Goal: Use online tool/utility: Utilize a website feature to perform a specific function

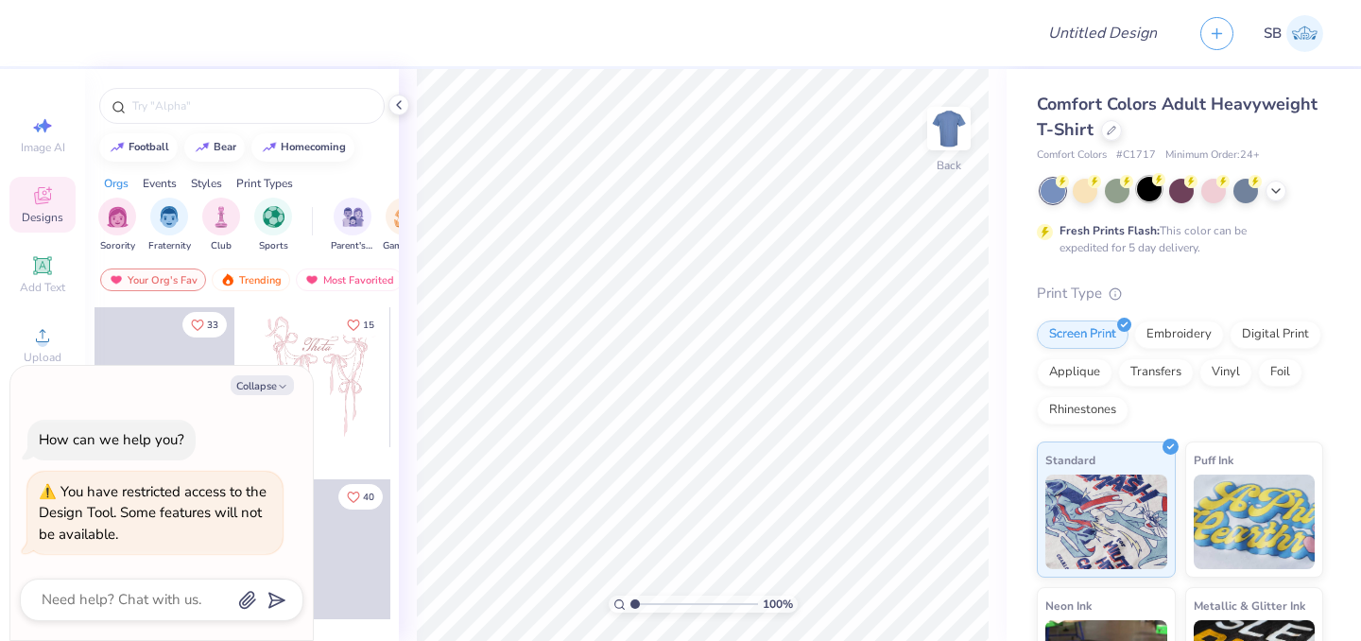
click at [1153, 198] on div at bounding box center [1149, 189] width 25 height 25
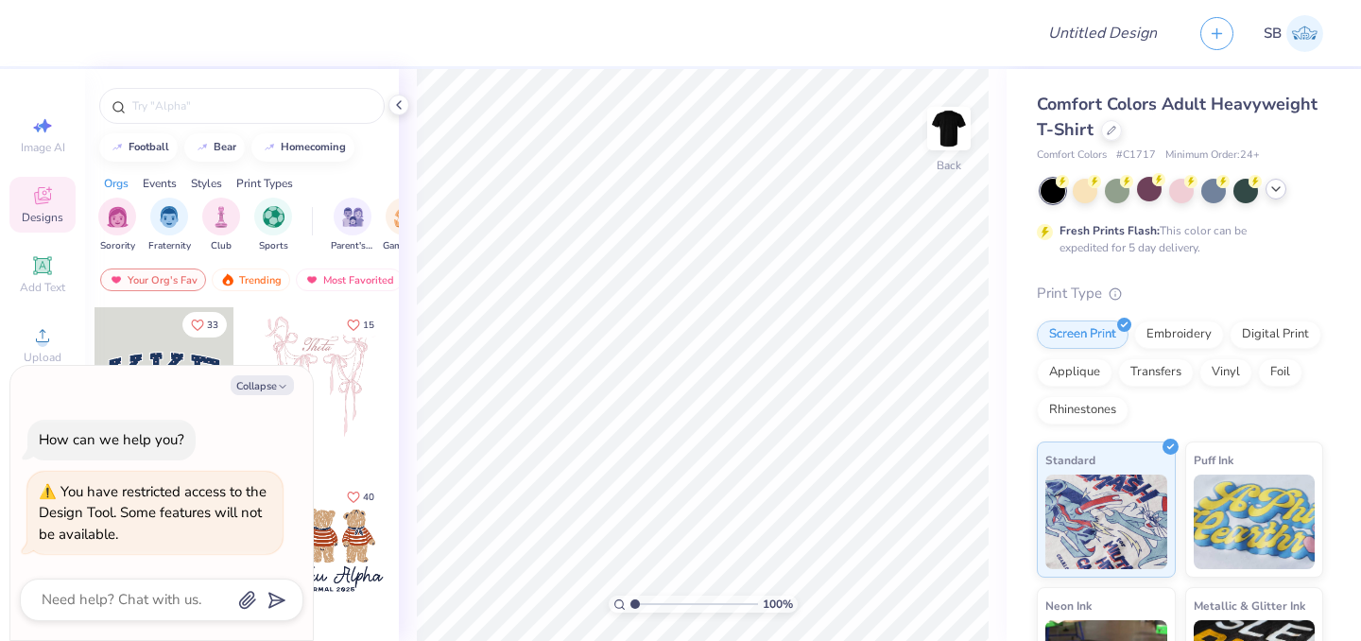
click at [1277, 196] on icon at bounding box center [1275, 188] width 15 height 15
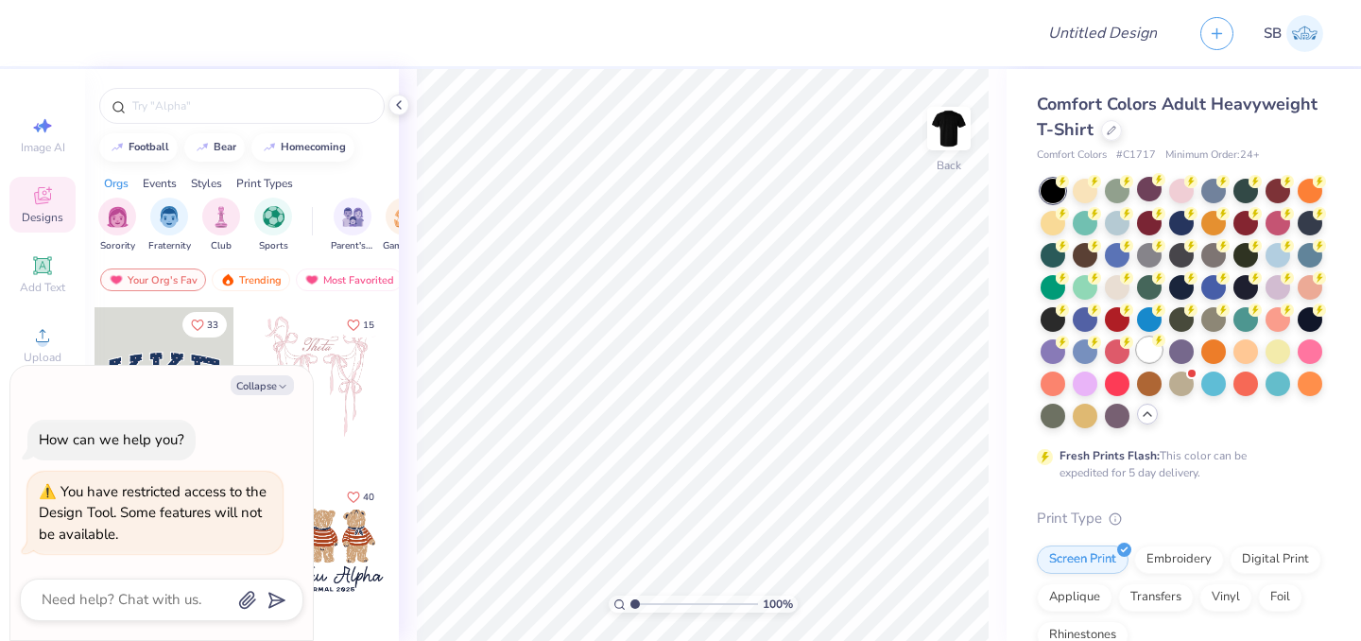
click at [1137, 362] on div at bounding box center [1149, 349] width 25 height 25
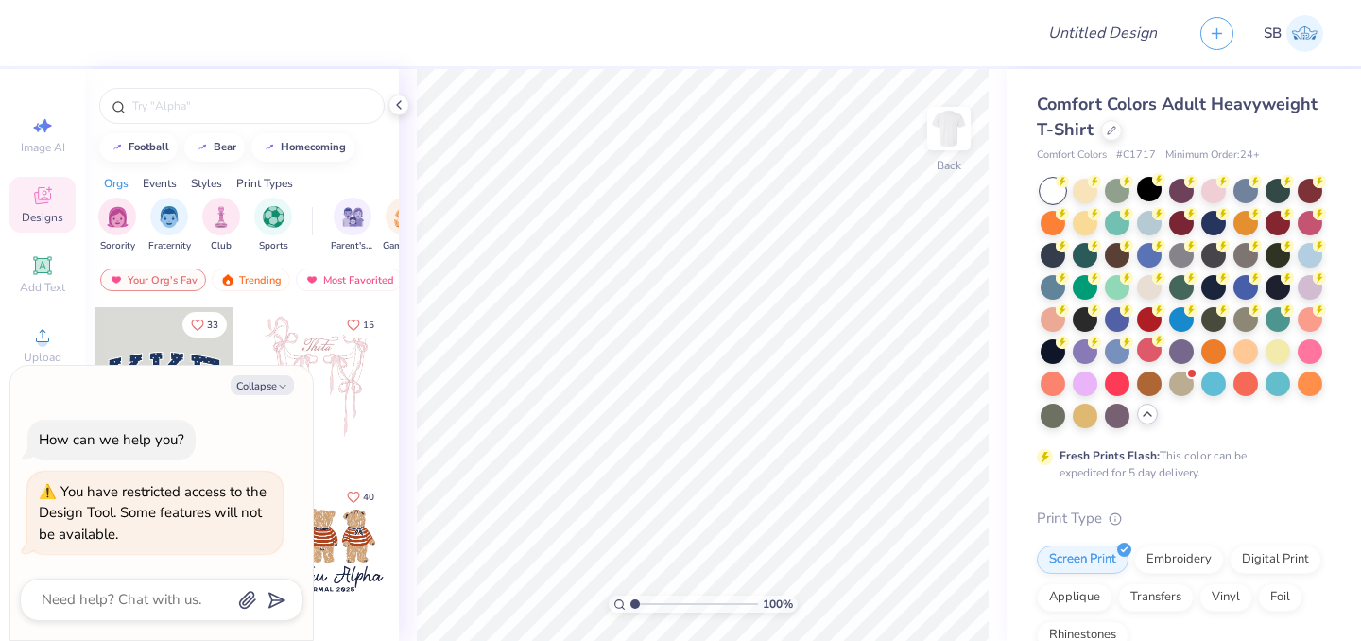
click at [1139, 421] on icon at bounding box center [1146, 413] width 15 height 15
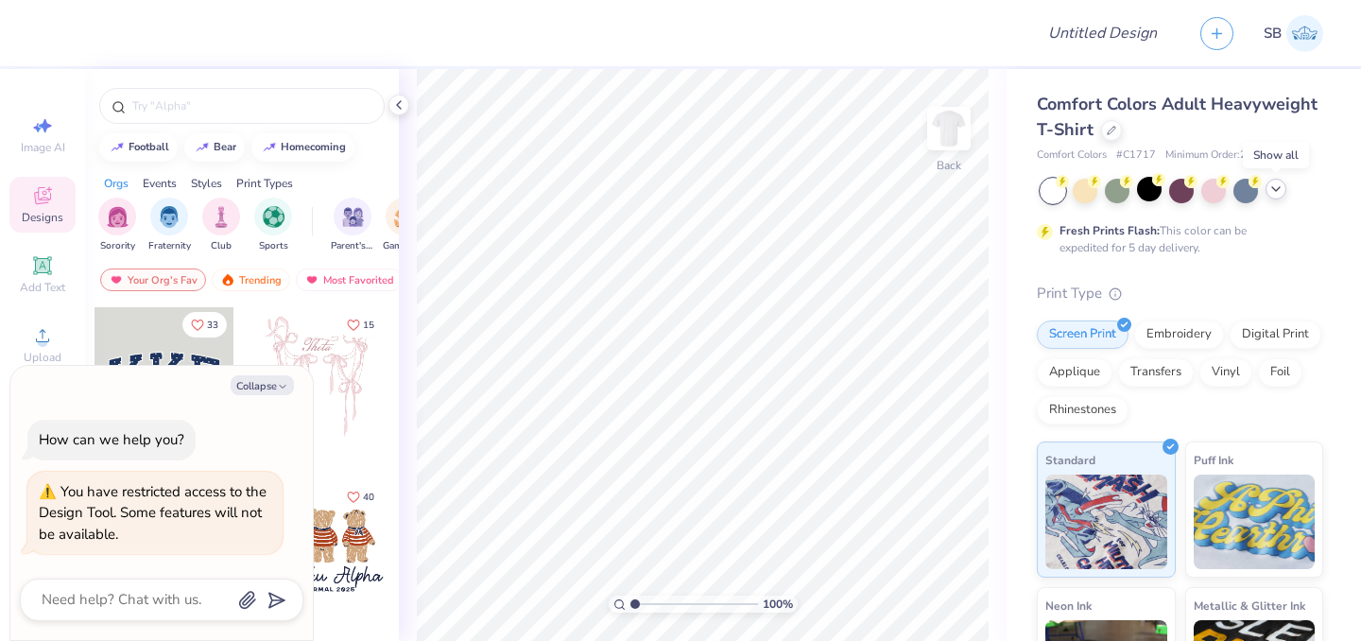
click at [1270, 190] on icon at bounding box center [1275, 188] width 15 height 15
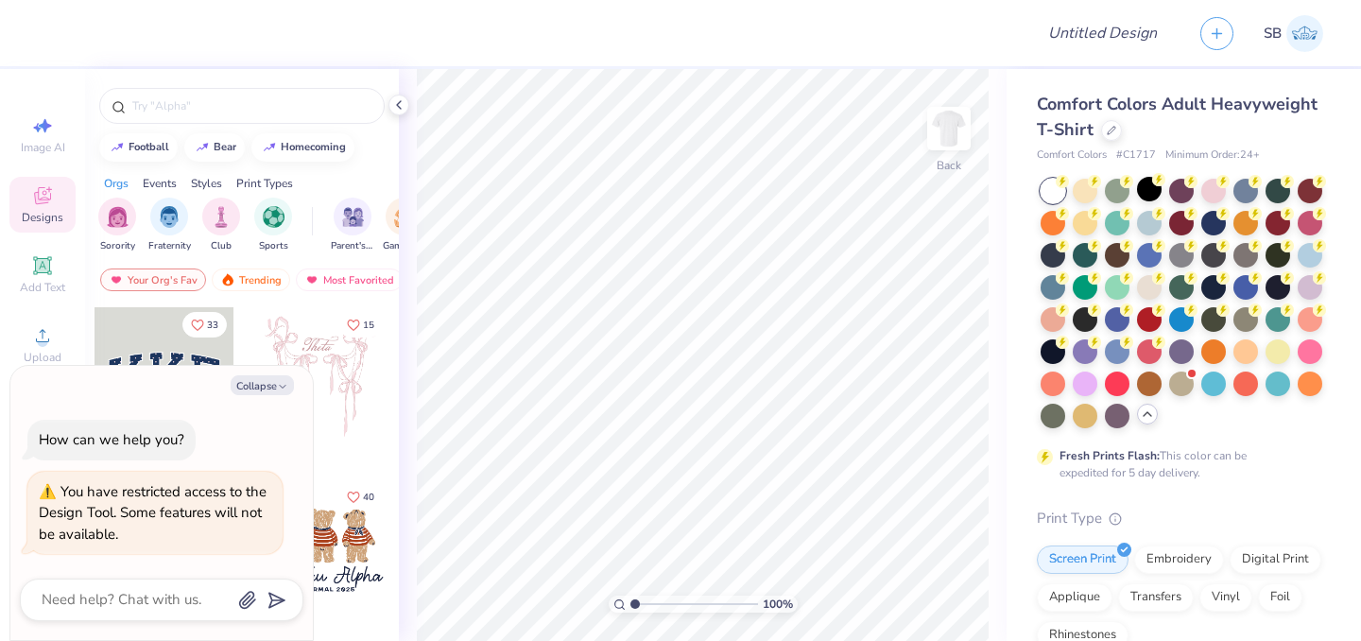
click at [1139, 421] on icon at bounding box center [1146, 413] width 15 height 15
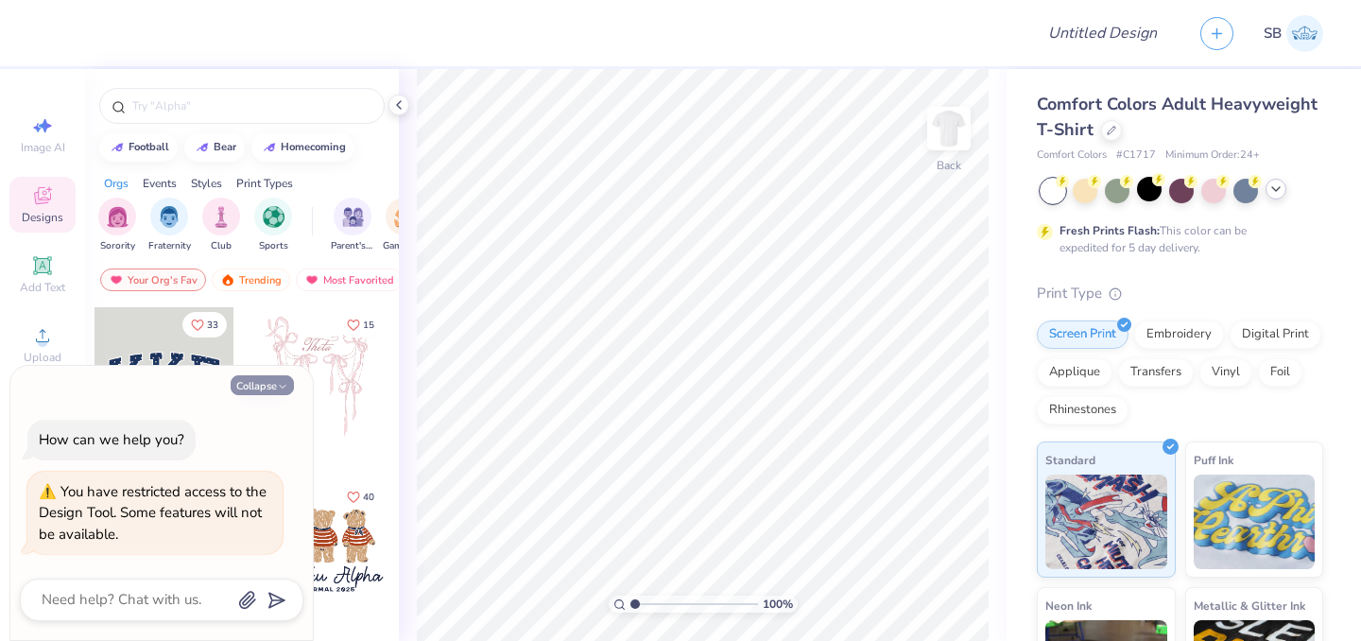
click at [244, 389] on button "Collapse" at bounding box center [262, 385] width 63 height 20
type textarea "x"
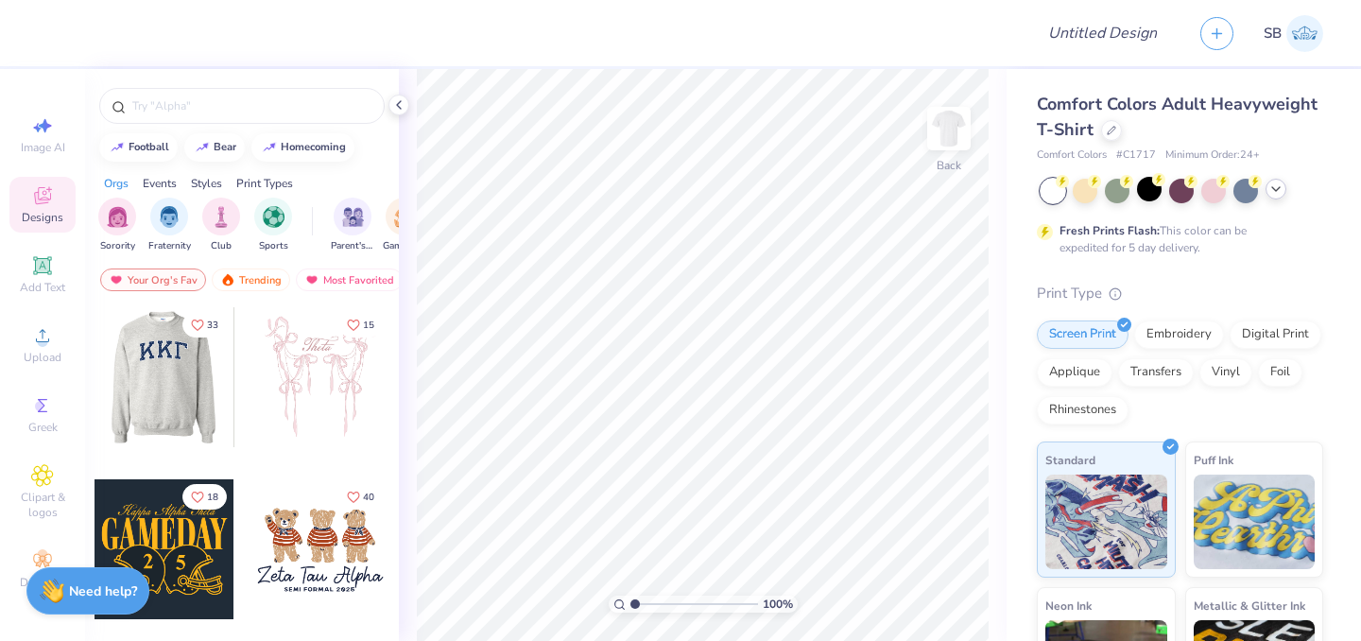
click at [167, 401] on div at bounding box center [164, 377] width 140 height 140
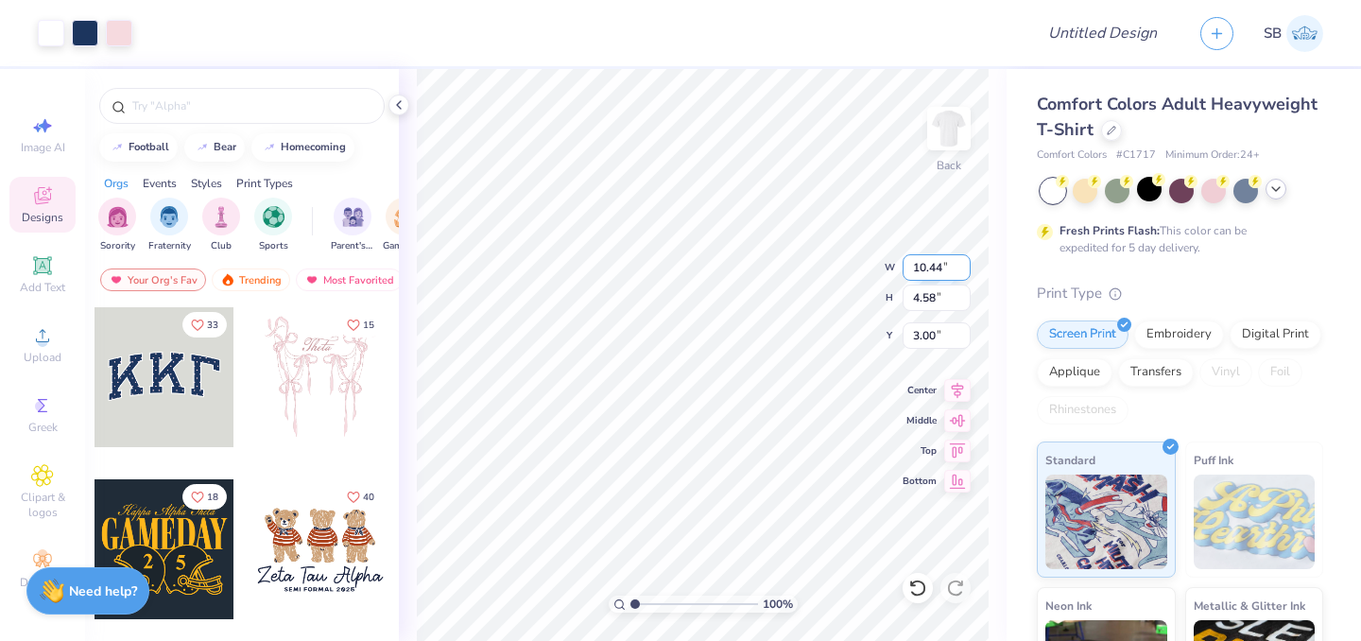
click at [941, 270] on input "10.44" at bounding box center [936, 267] width 68 height 26
type input "11.00"
type input "4.83"
type input "2.88"
type input "10.44"
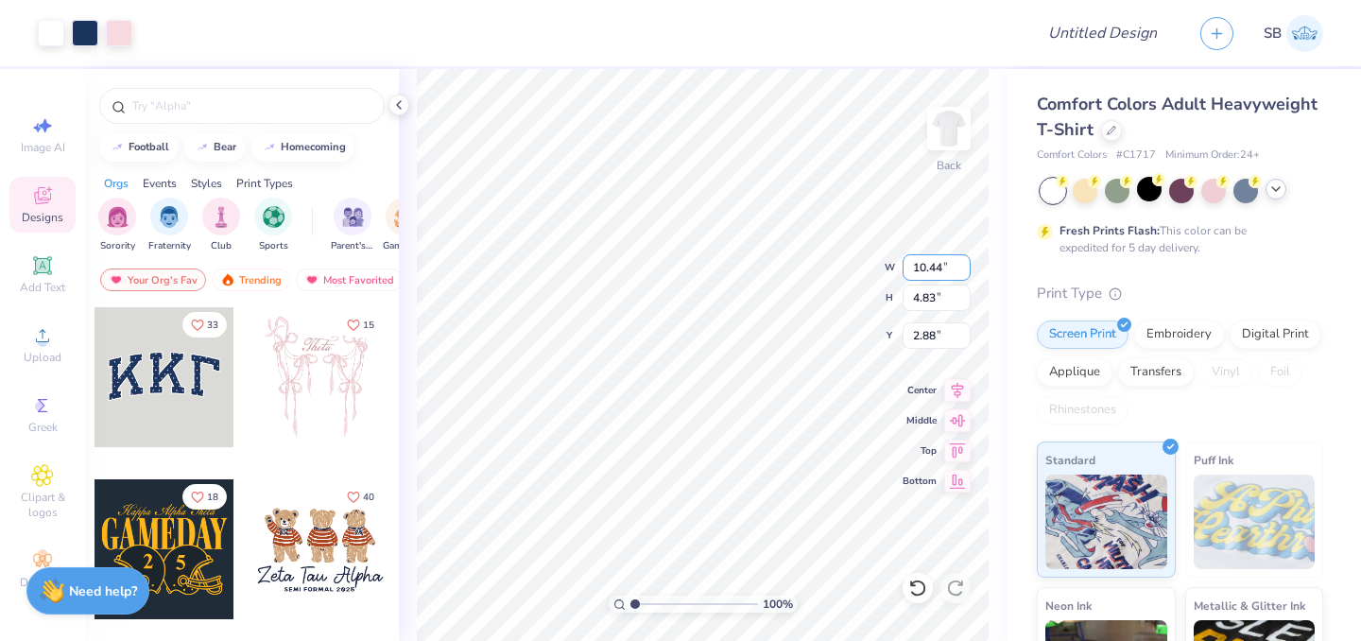
type input "4.58"
type input "3.00"
